Goal: Task Accomplishment & Management: Manage account settings

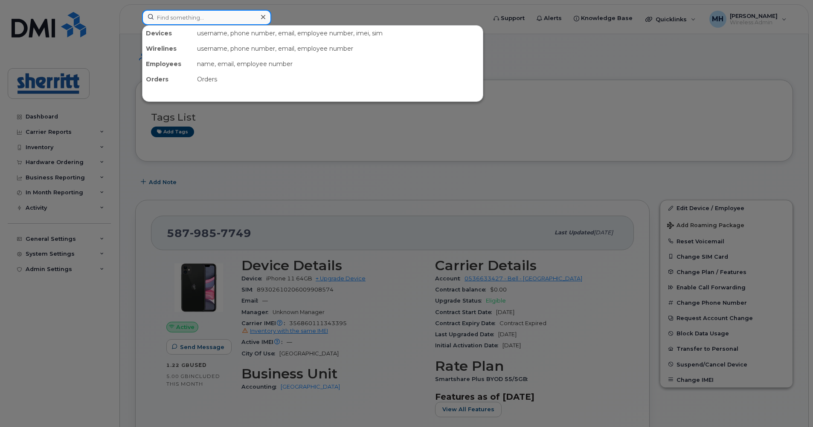
click at [195, 19] on input at bounding box center [206, 17] width 129 height 15
paste input "UNKNOWN"
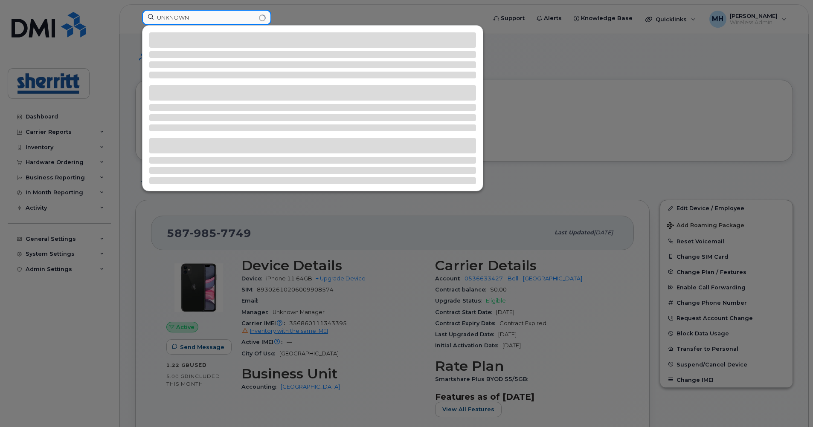
type input "UNKNOWN"
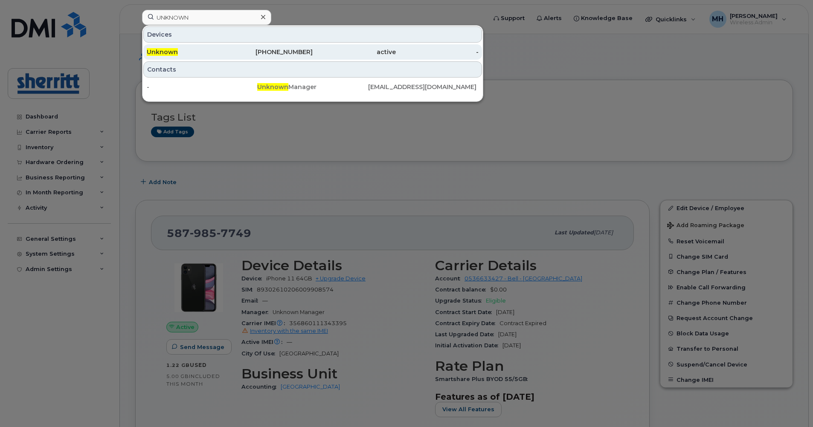
click at [219, 51] on div "Unknown" at bounding box center [188, 52] width 83 height 9
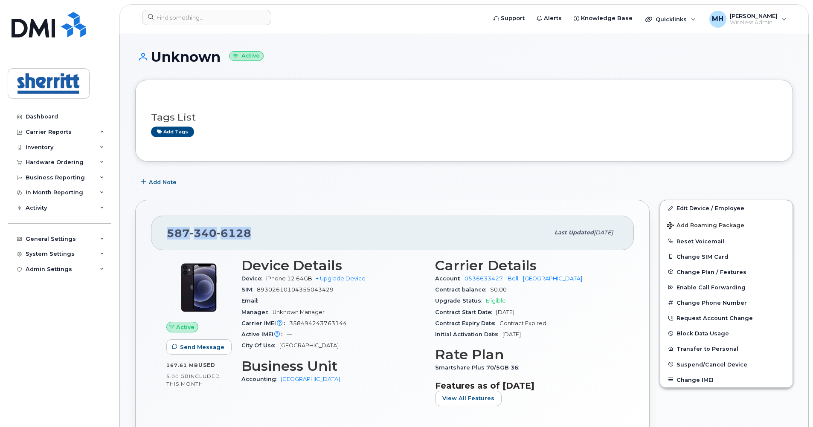
drag, startPoint x: 252, startPoint y: 232, endPoint x: 168, endPoint y: 233, distance: 83.6
click at [168, 233] on div "587 340 6128" at bounding box center [358, 233] width 382 height 18
copy span "587 340 6128"
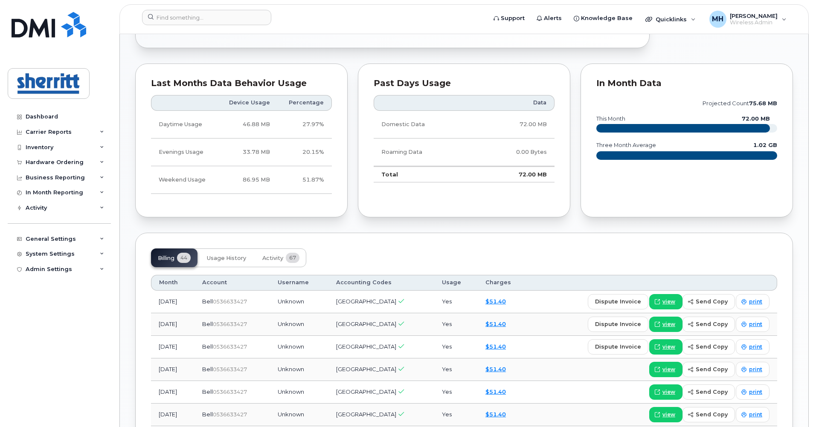
scroll to position [426, 0]
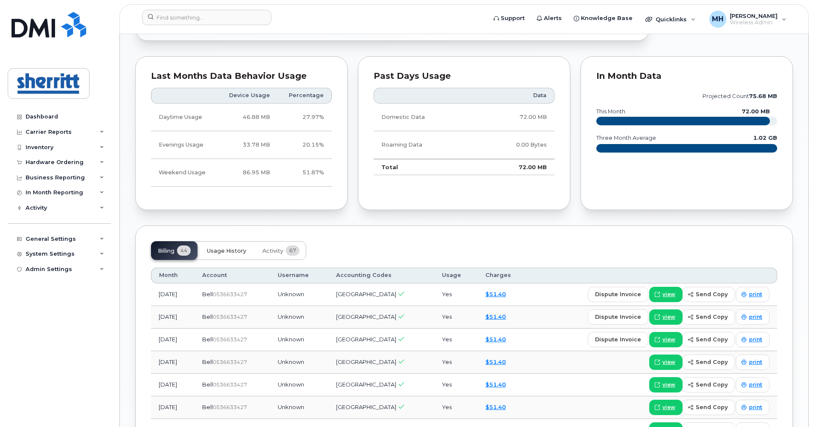
drag, startPoint x: 215, startPoint y: 250, endPoint x: 220, endPoint y: 247, distance: 6.1
click at [215, 250] on span "Usage History" at bounding box center [226, 251] width 39 height 7
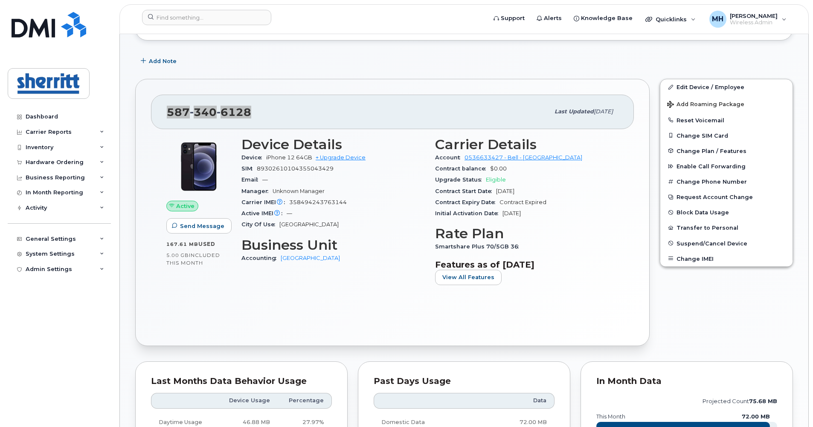
scroll to position [85, 0]
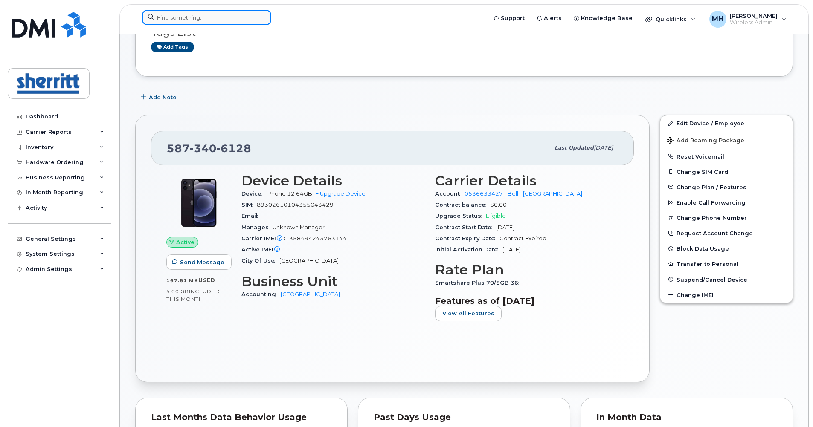
click at [220, 14] on input at bounding box center [206, 17] width 129 height 15
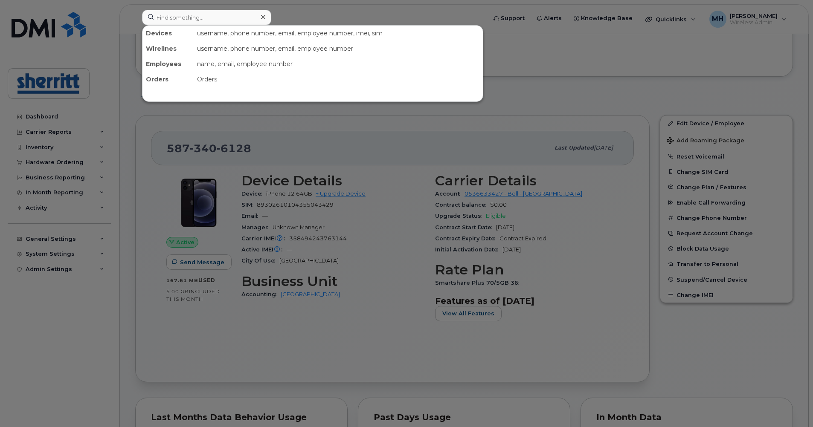
click at [691, 124] on div at bounding box center [406, 213] width 813 height 427
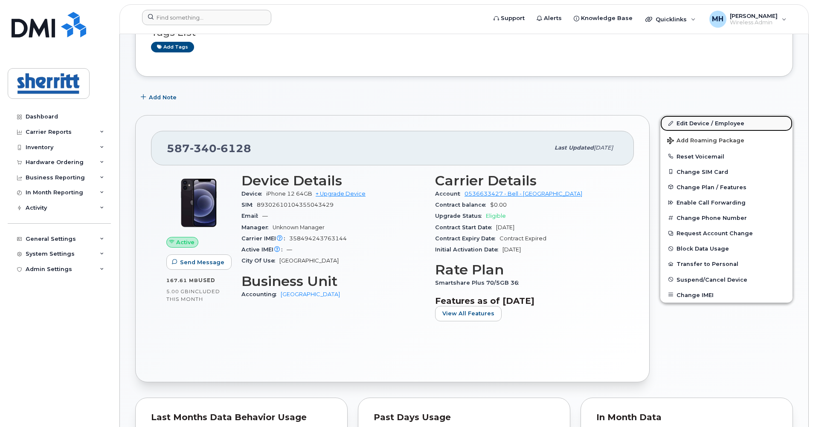
click at [691, 124] on link "Edit Device / Employee" at bounding box center [726, 123] width 132 height 15
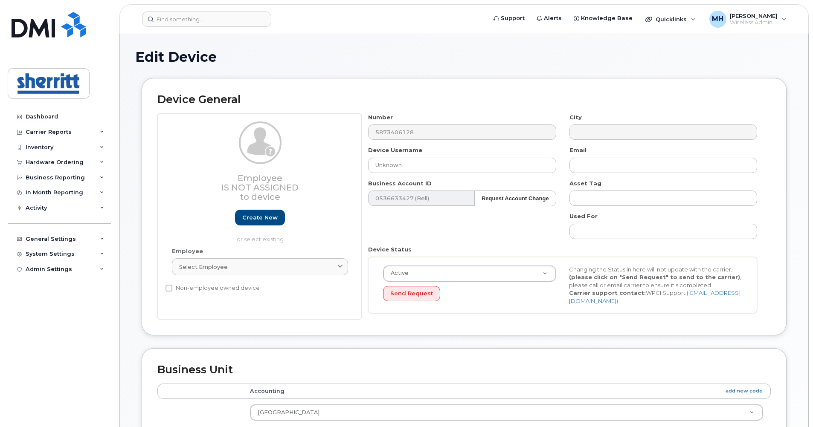
select select "5680457"
click at [421, 161] on input "Unknown" at bounding box center [462, 165] width 188 height 15
click at [422, 163] on input "Unknown" at bounding box center [462, 165] width 188 height 15
drag, startPoint x: 418, startPoint y: 168, endPoint x: 352, endPoint y: 165, distance: 66.1
click at [352, 165] on div "Employee Is not assigned to device Create new or select existing Employee Selec…" at bounding box center [463, 216] width 613 height 207
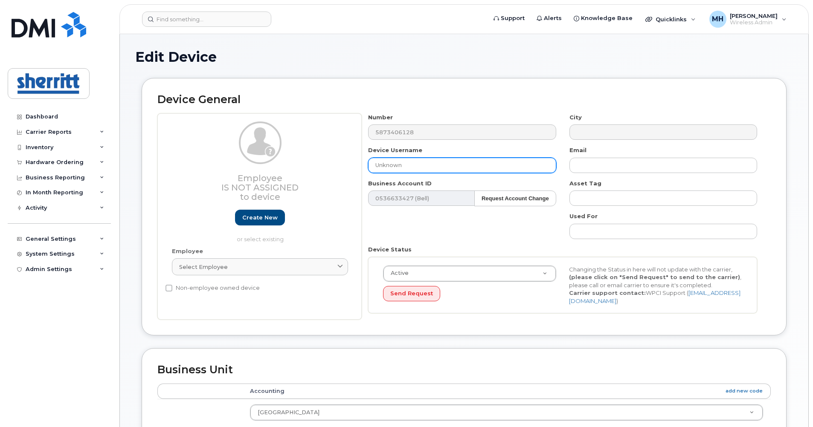
paste input "Trevor Sinclair"
type input "Trevor Sinclair"
click at [365, 134] on div "Number 5873406128" at bounding box center [462, 126] width 201 height 27
click at [673, 97] on h2 "Device General" at bounding box center [463, 100] width 613 height 12
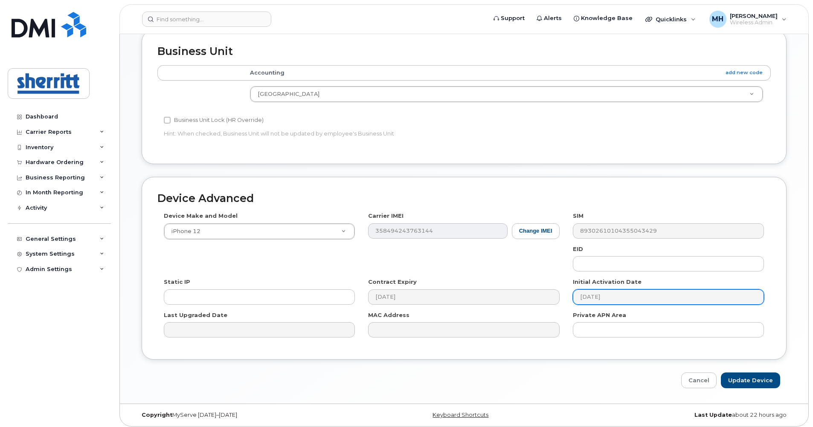
scroll to position [319, 0]
drag, startPoint x: 760, startPoint y: 377, endPoint x: 645, endPoint y: 281, distance: 150.1
click at [760, 377] on input "Update Device" at bounding box center [750, 380] width 59 height 16
type input "Saving..."
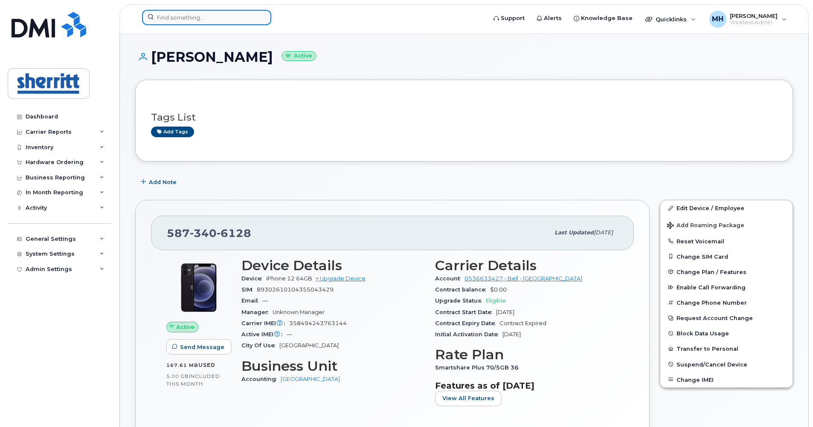
click at [217, 16] on input at bounding box center [206, 17] width 129 height 15
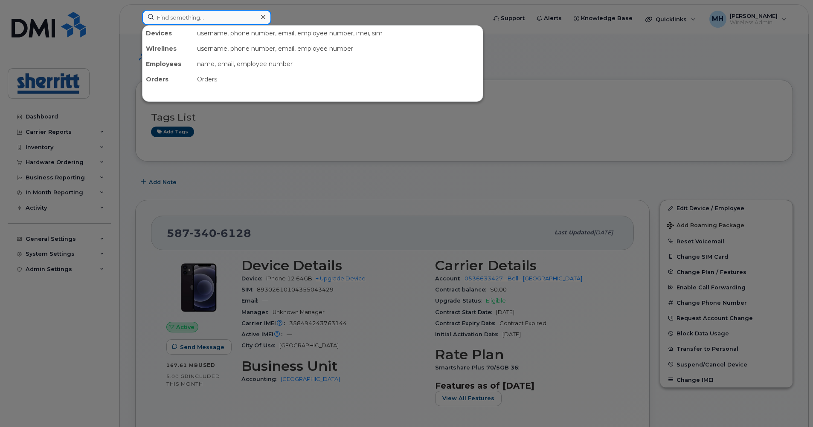
paste input "7802314957"
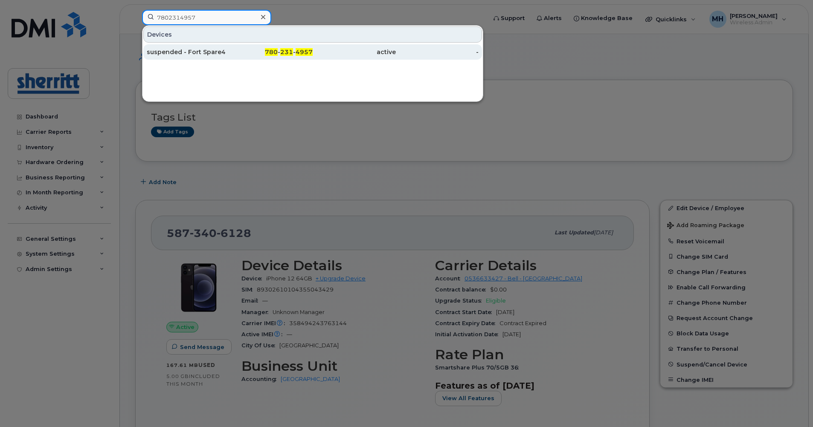
type input "7802314957"
click at [211, 52] on div "suspended - Fort Spare4" at bounding box center [188, 52] width 83 height 9
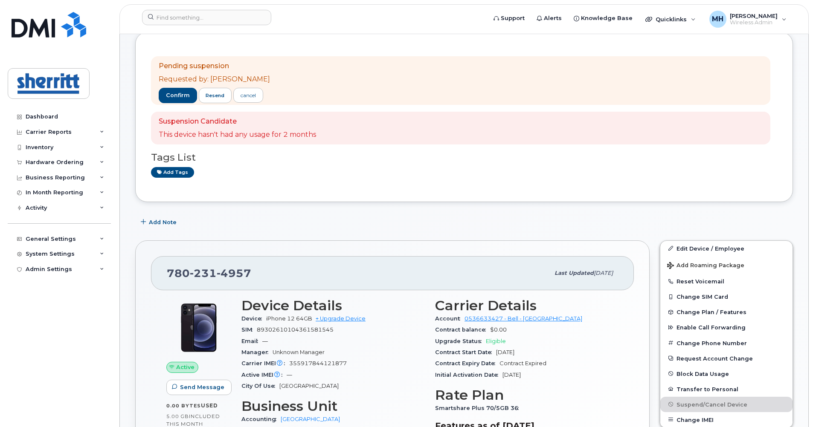
scroll to position [43, 0]
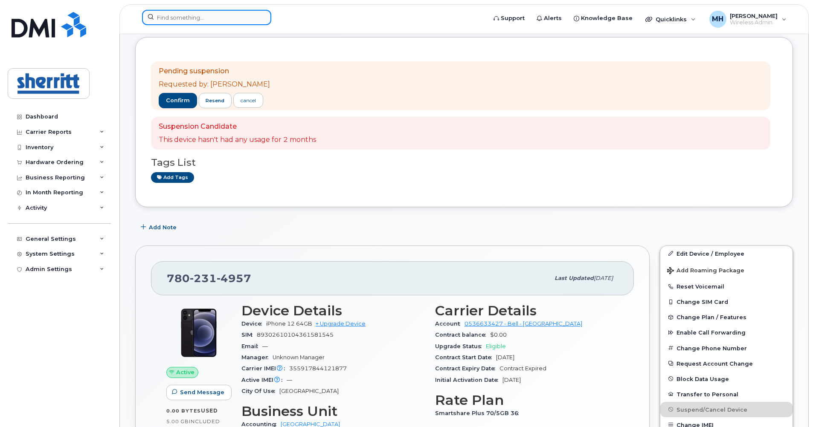
click at [194, 12] on input at bounding box center [206, 17] width 129 height 15
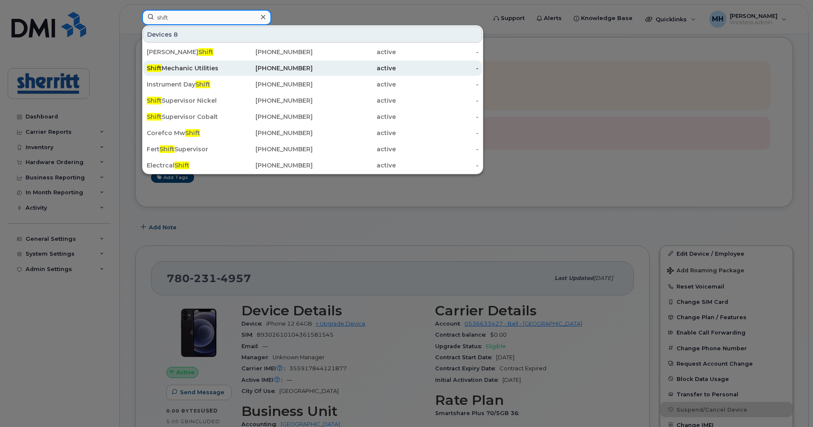
type input "shift"
click at [197, 67] on div "Shift Mechanic Utilities" at bounding box center [188, 68] width 83 height 9
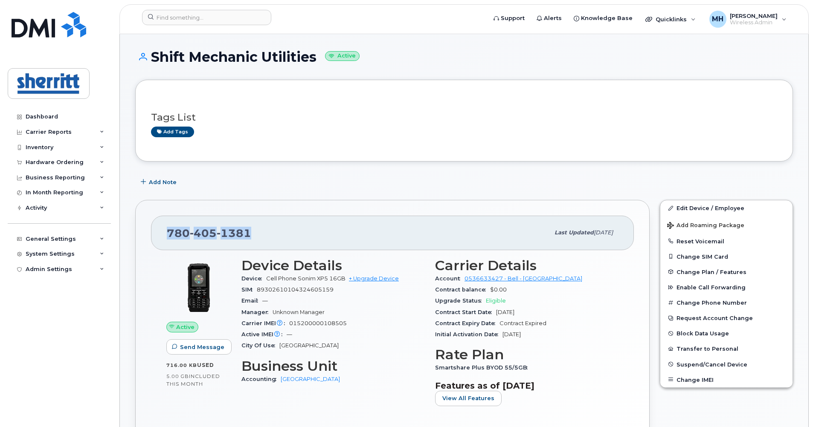
drag, startPoint x: 260, startPoint y: 237, endPoint x: 163, endPoint y: 230, distance: 96.6
click at [163, 230] on div "780 405 1381 Last updated Oct 15, 2025" at bounding box center [392, 233] width 483 height 34
copy span "780 405 1381"
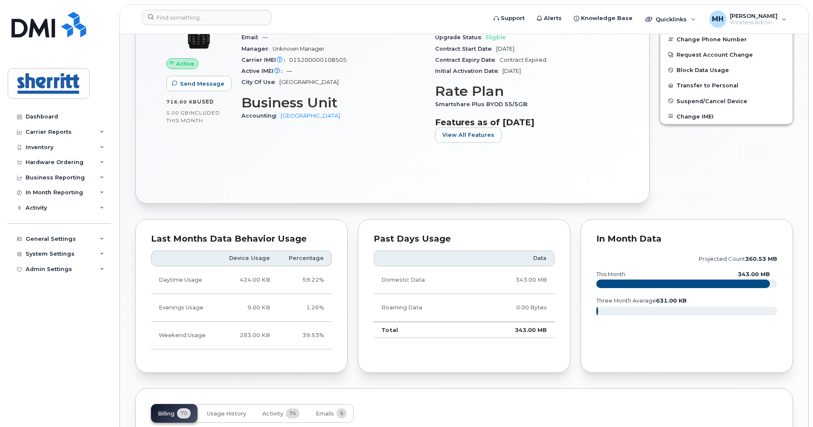
scroll to position [298, 0]
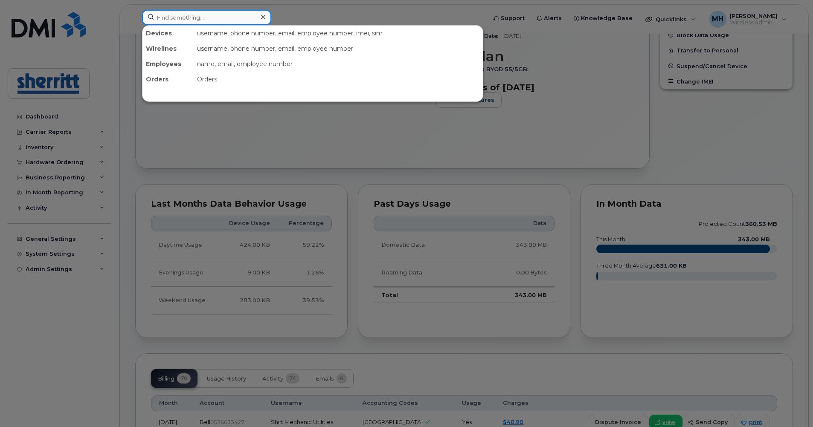
click at [208, 16] on input at bounding box center [206, 17] width 129 height 15
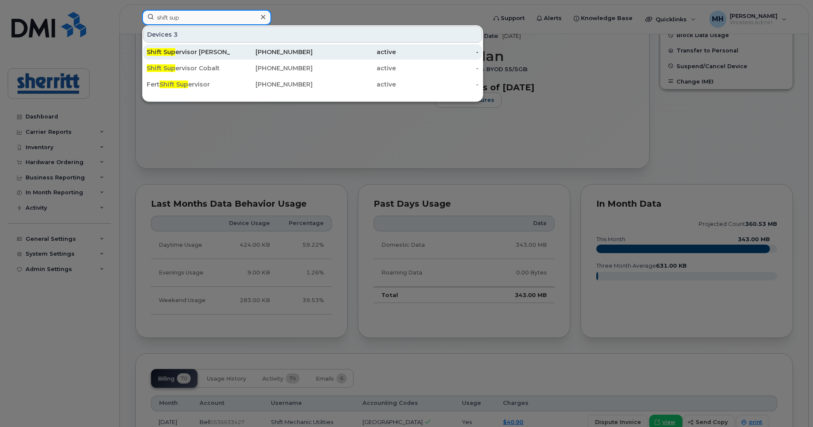
type input "shift sup"
click at [208, 55] on div "Shift Sup ervisor Nickel" at bounding box center [188, 52] width 83 height 9
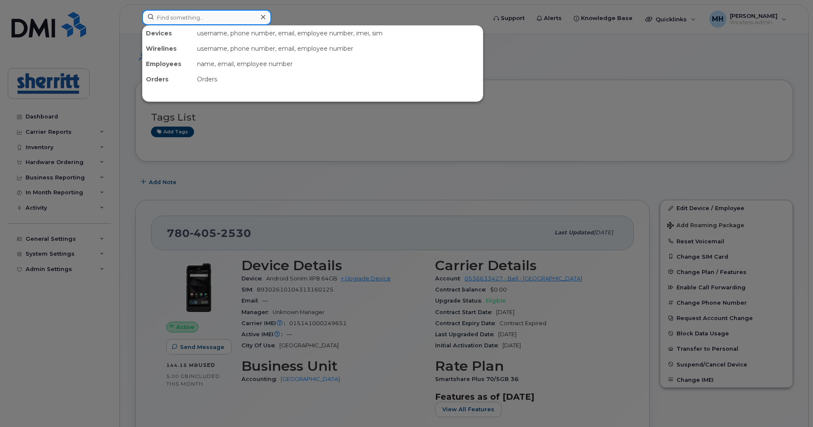
click at [208, 16] on input at bounding box center [206, 17] width 129 height 15
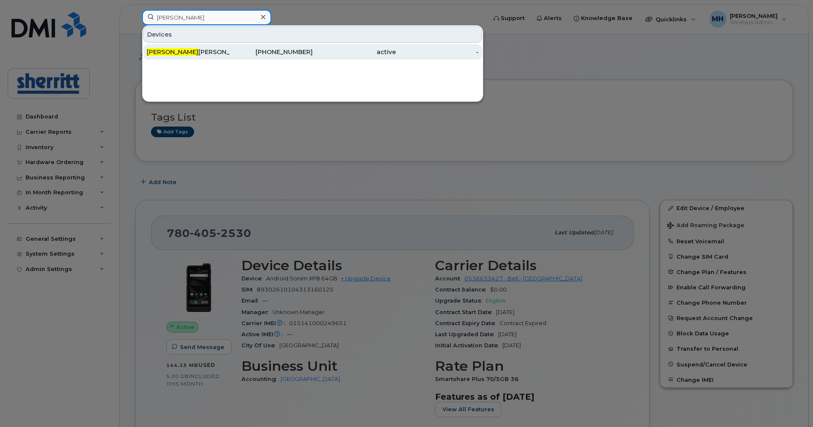
type input "stan"
click at [212, 51] on div "Stan Smith" at bounding box center [188, 52] width 83 height 9
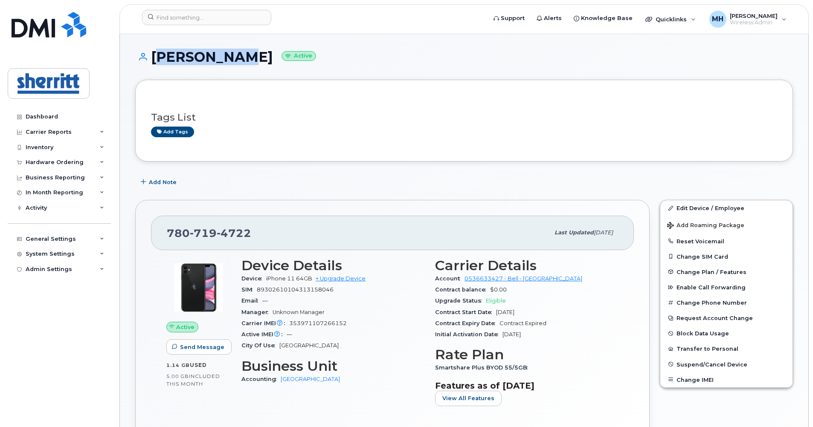
drag, startPoint x: 228, startPoint y: 60, endPoint x: 151, endPoint y: 58, distance: 76.3
click at [151, 58] on h1 "[PERSON_NAME] Active" at bounding box center [463, 56] width 657 height 15
copy h1 "[PERSON_NAME]"
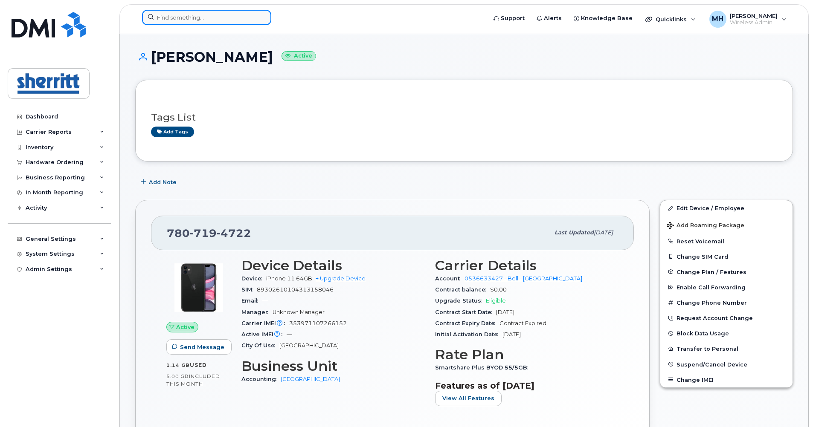
click at [183, 20] on input at bounding box center [206, 17] width 129 height 15
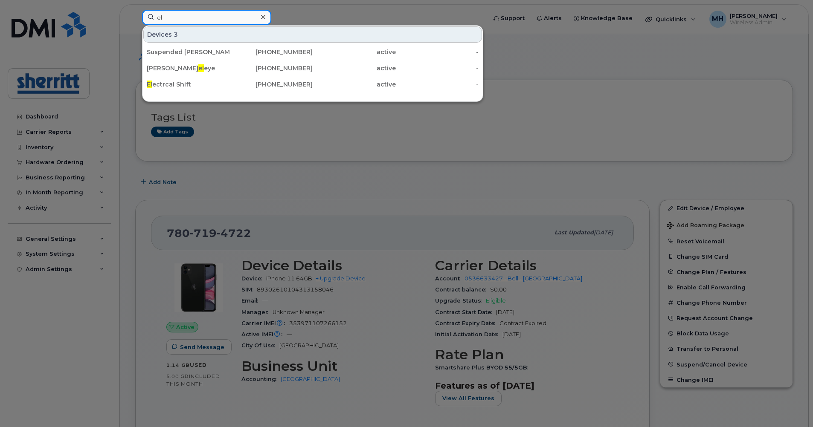
type input "e"
type input "sca"
